Goal: Task Accomplishment & Management: Manage account settings

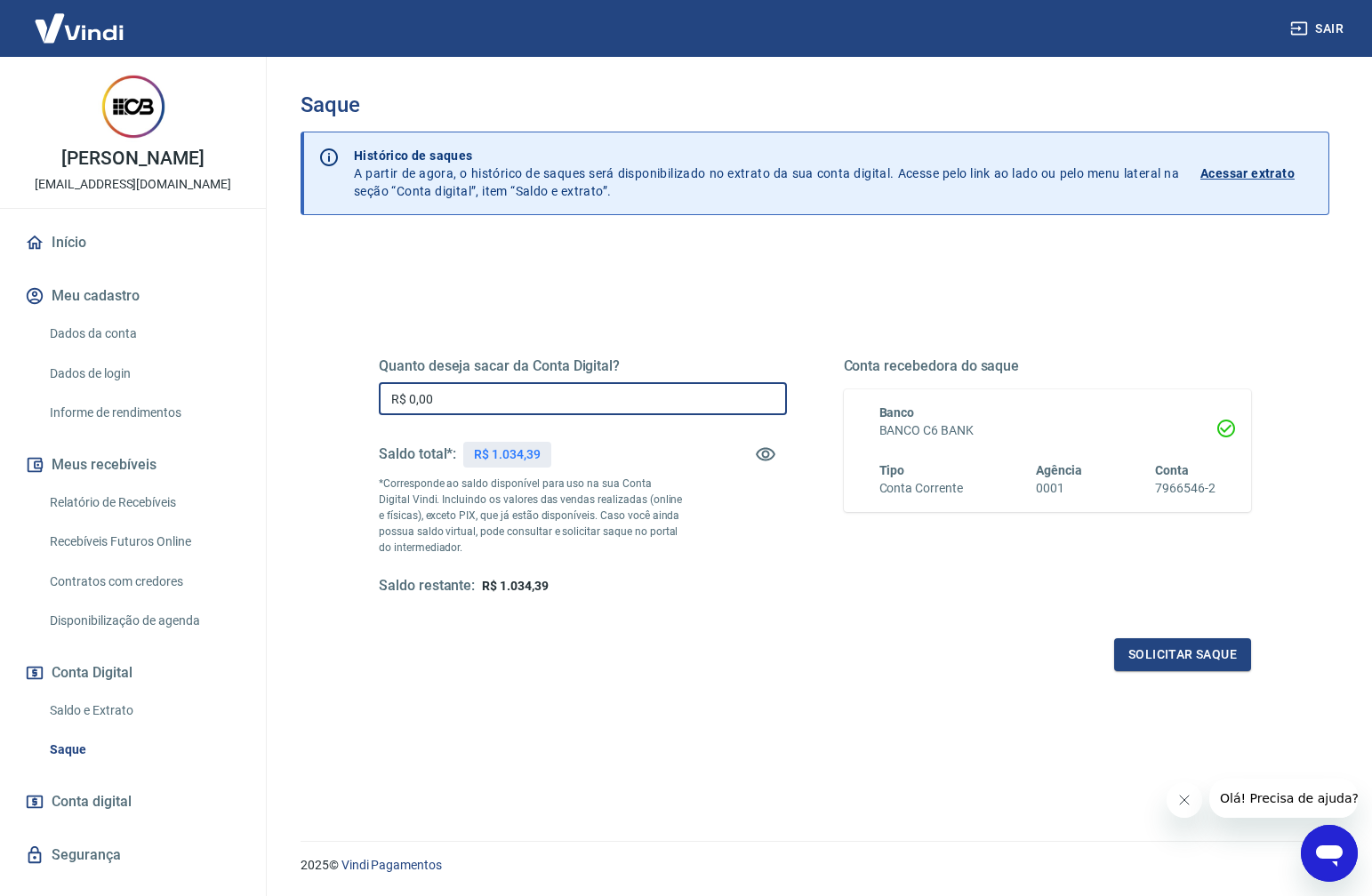
click at [481, 392] on input "R$ 0,00" at bounding box center [582, 398] width 408 height 33
type input "R$ 1.000,92"
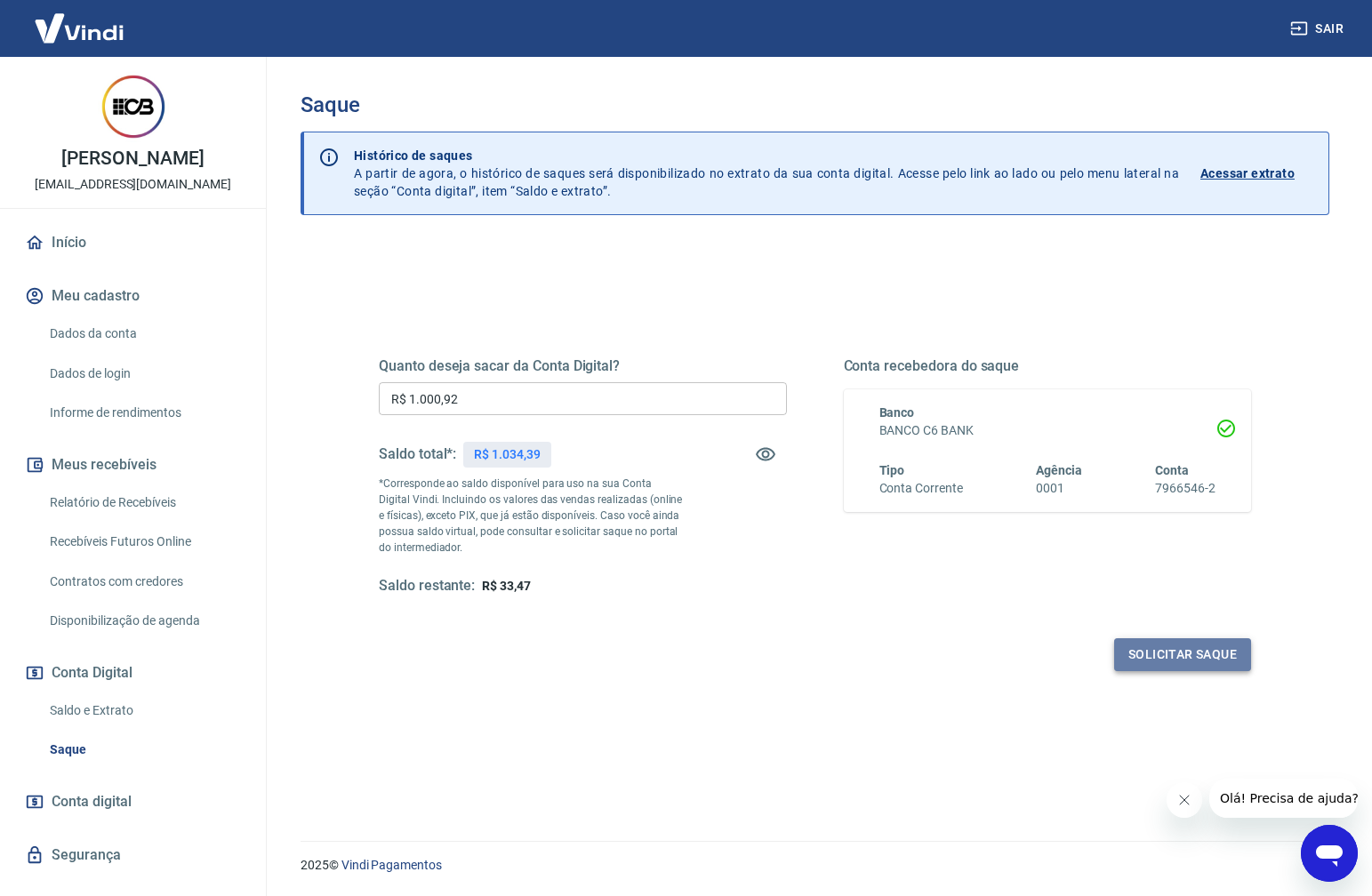
click at [1221, 648] on button "Solicitar saque" at bounding box center [1182, 654] width 137 height 33
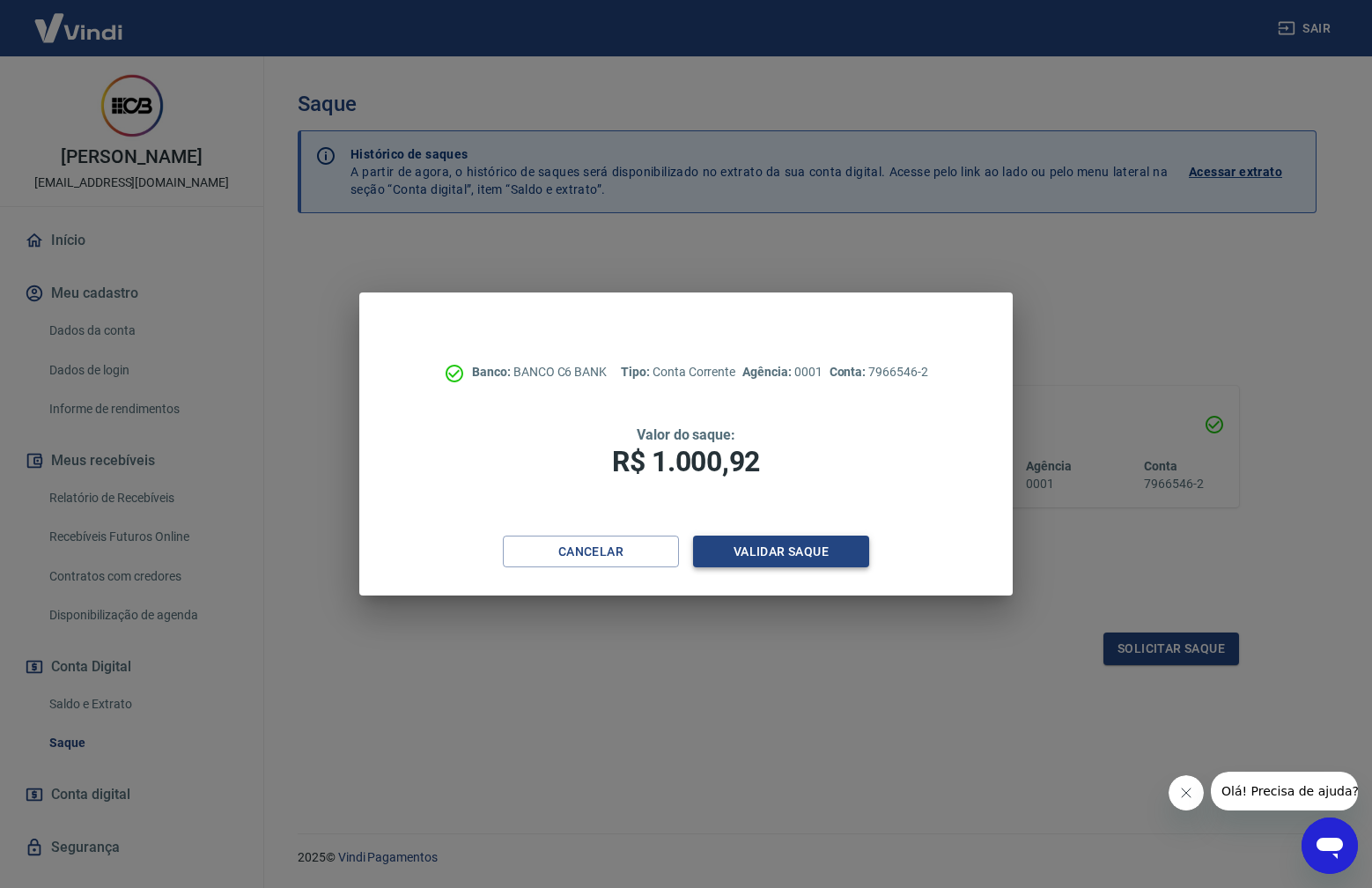
click at [727, 550] on button "Validar saque" at bounding box center [781, 551] width 176 height 32
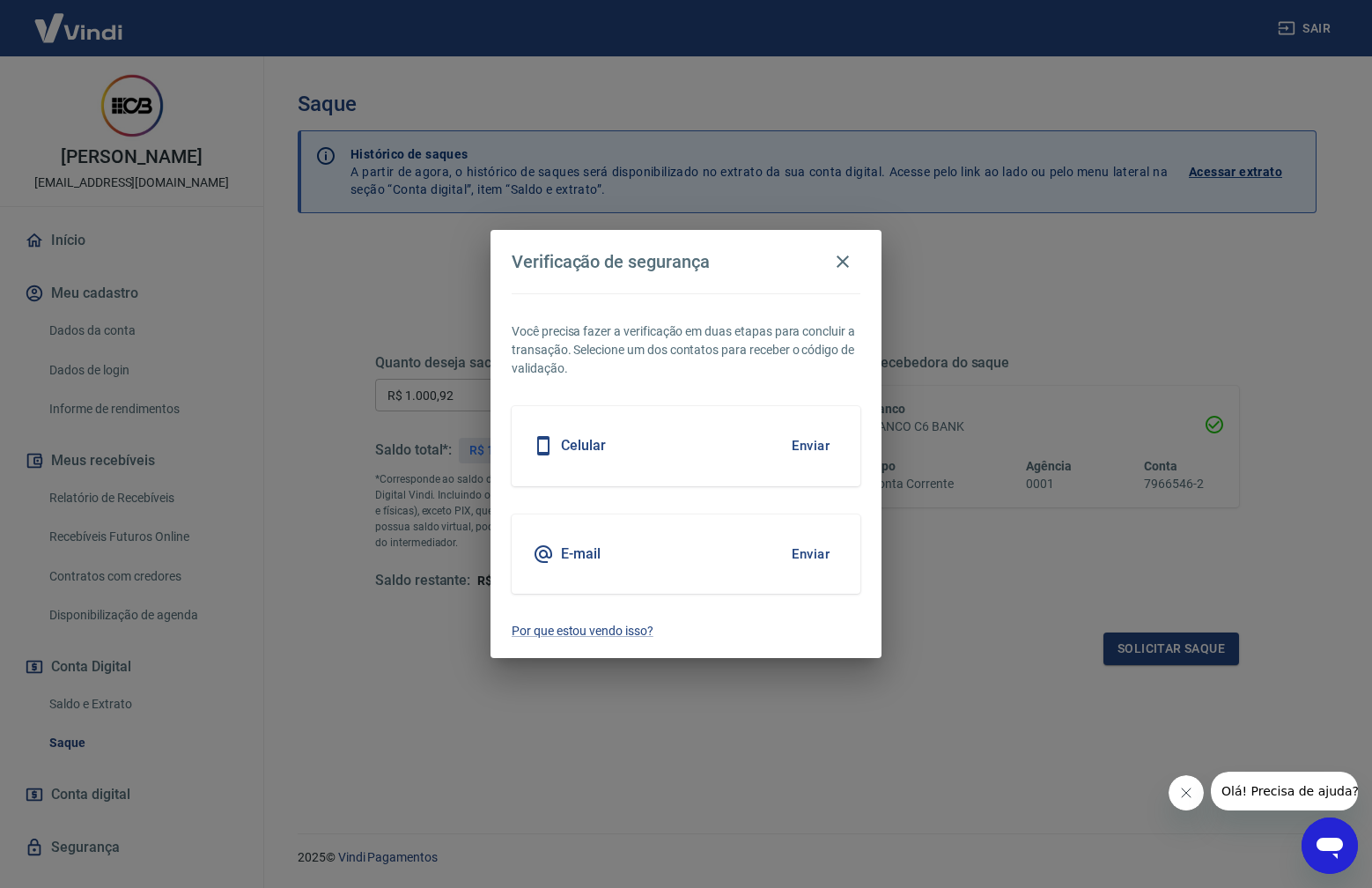
click at [825, 556] on button "Enviar" at bounding box center [811, 554] width 57 height 37
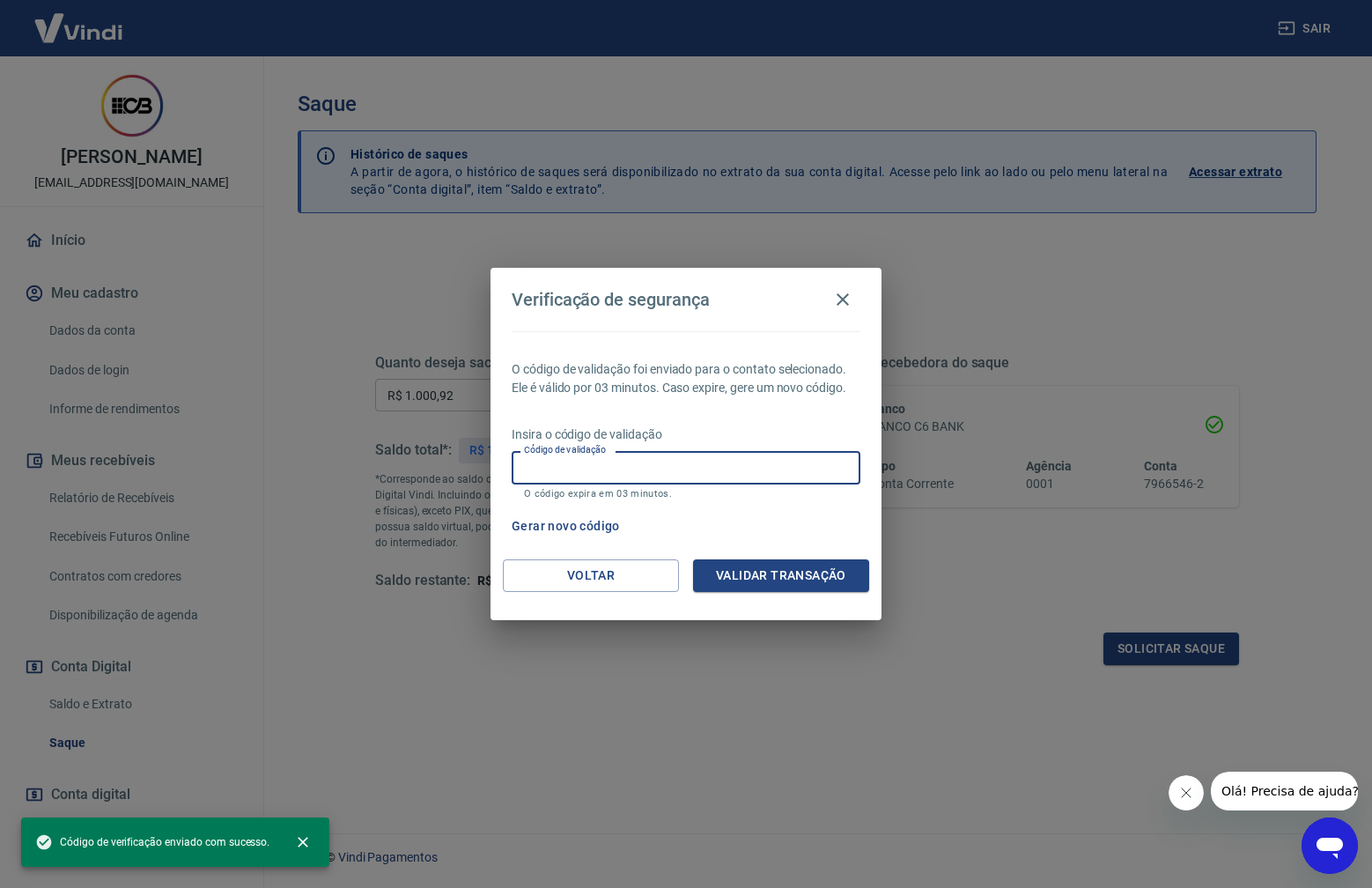
click at [660, 480] on input "Código de validação" at bounding box center [686, 467] width 349 height 32
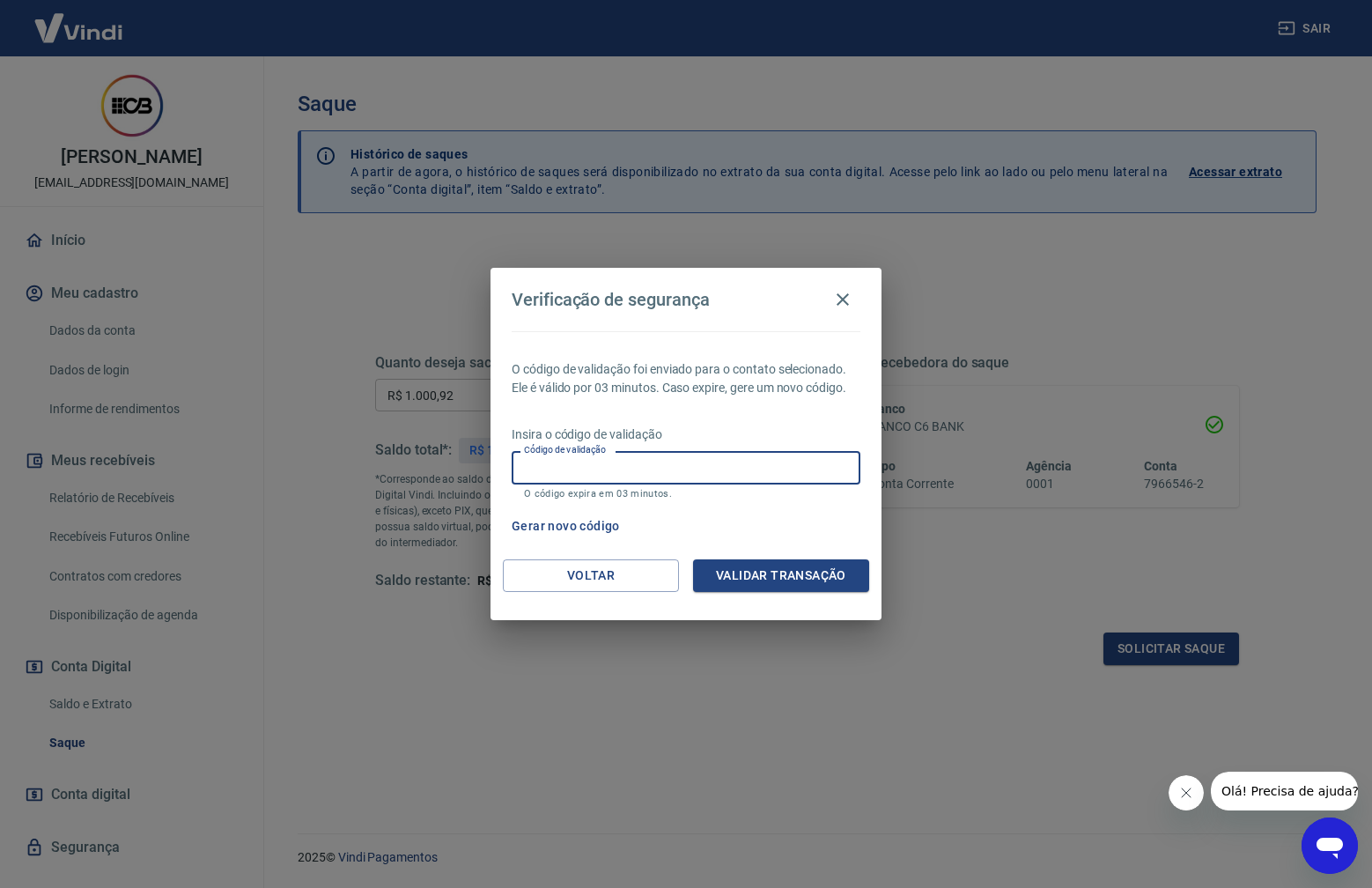
paste input "930895"
type input "930895"
click at [775, 599] on div "Voltar Validar transação" at bounding box center [686, 590] width 391 height 61
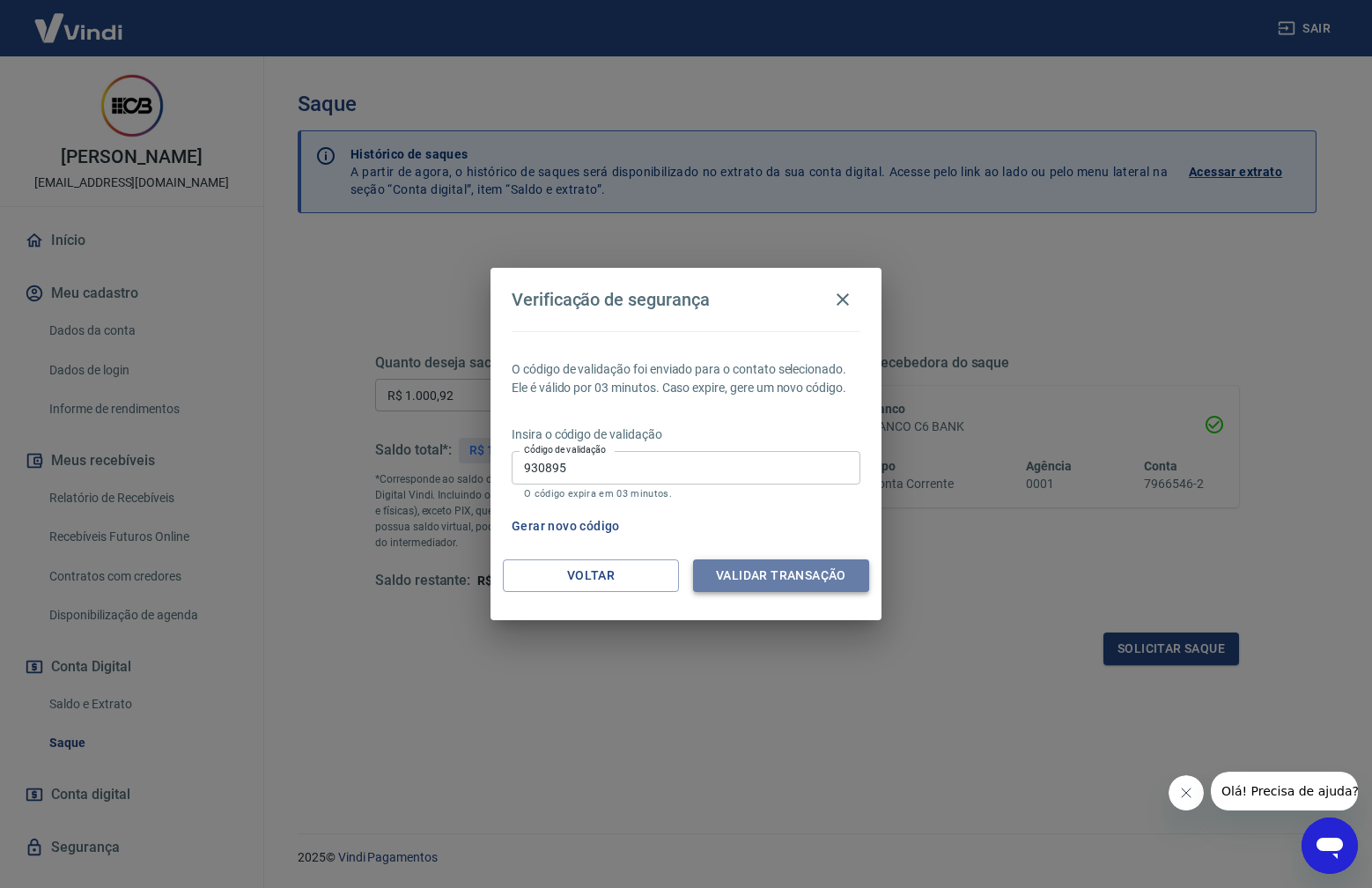
click at [774, 586] on button "Validar transação" at bounding box center [781, 575] width 176 height 32
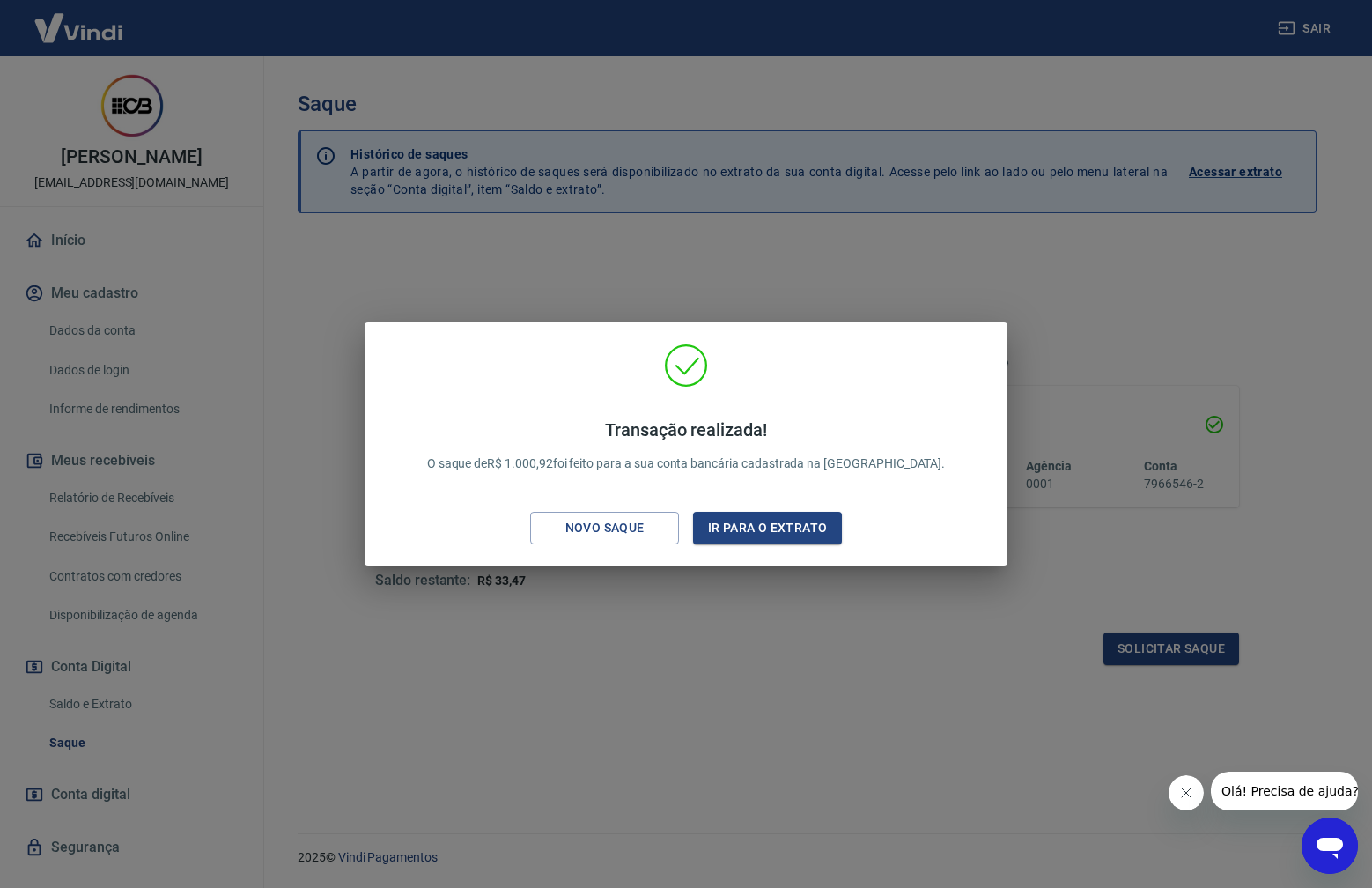
click at [754, 581] on div "Transação realizada! O saque de R$ 1.000,92 foi feito para a sua conta bancária…" at bounding box center [686, 444] width 1372 height 888
